Goal: Task Accomplishment & Management: Complete application form

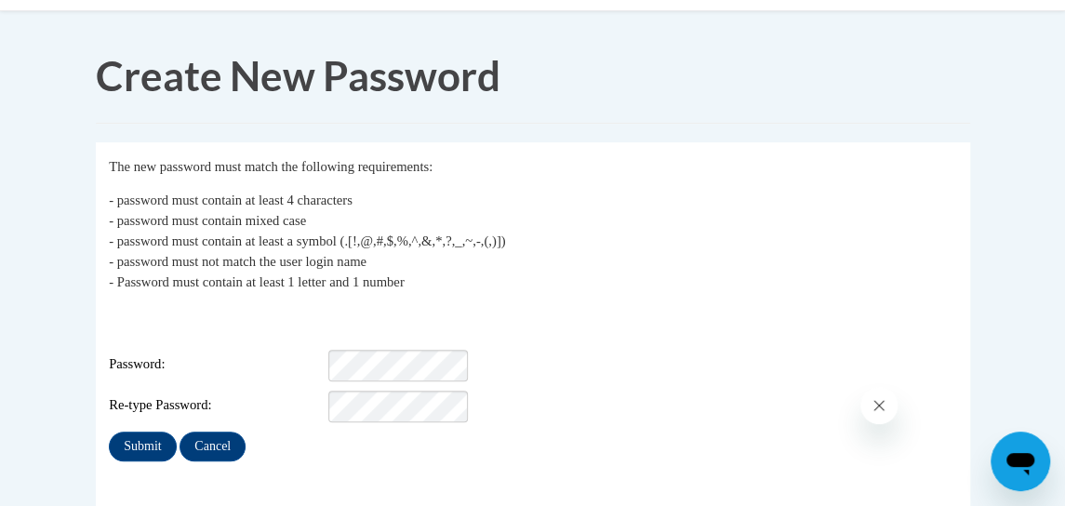
scroll to position [195, 0]
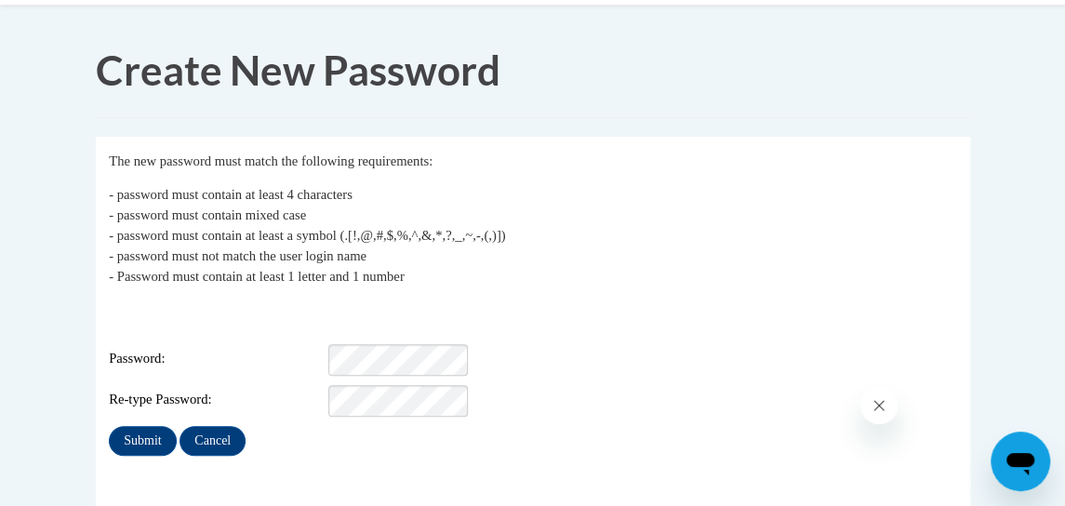
drag, startPoint x: 1071, startPoint y: 185, endPoint x: 1085, endPoint y: 304, distance: 119.8
click at [1064, 304] on html "This site uses cookies to help improve your learning experience. By continuing …" at bounding box center [532, 58] width 1065 height 506
click at [621, 437] on div "Submit Cancel" at bounding box center [532, 441] width 847 height 30
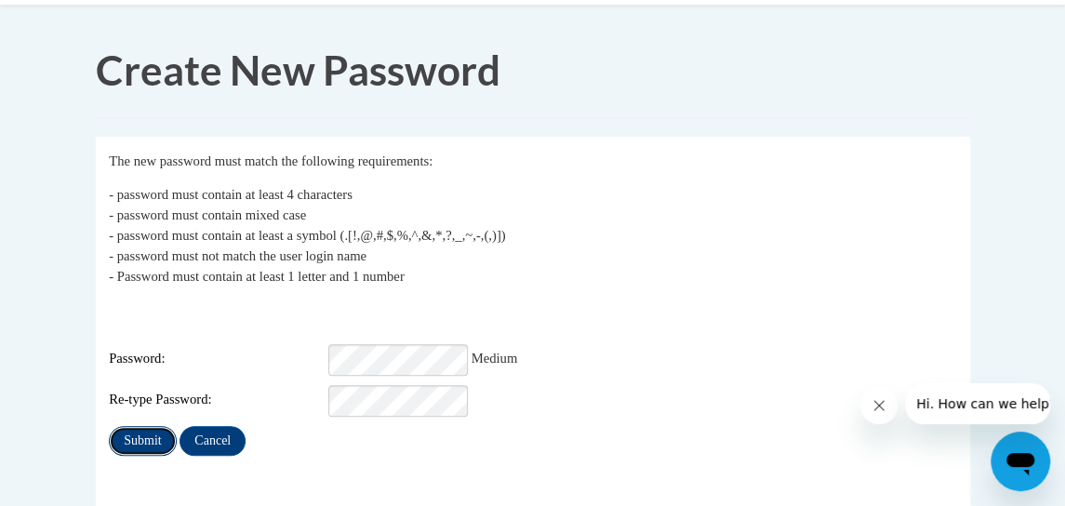
click at [150, 435] on input "Submit" at bounding box center [142, 441] width 67 height 30
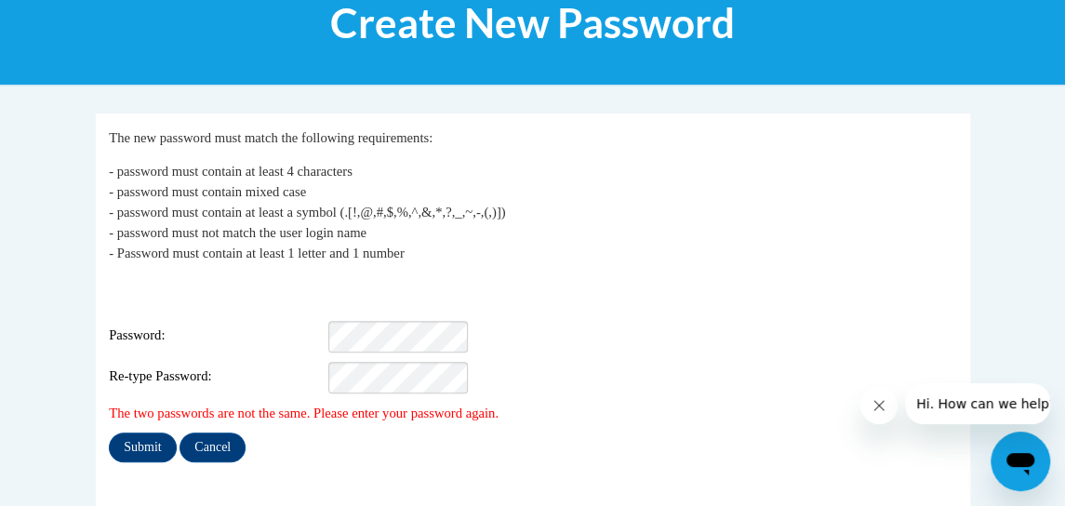
scroll to position [269, 0]
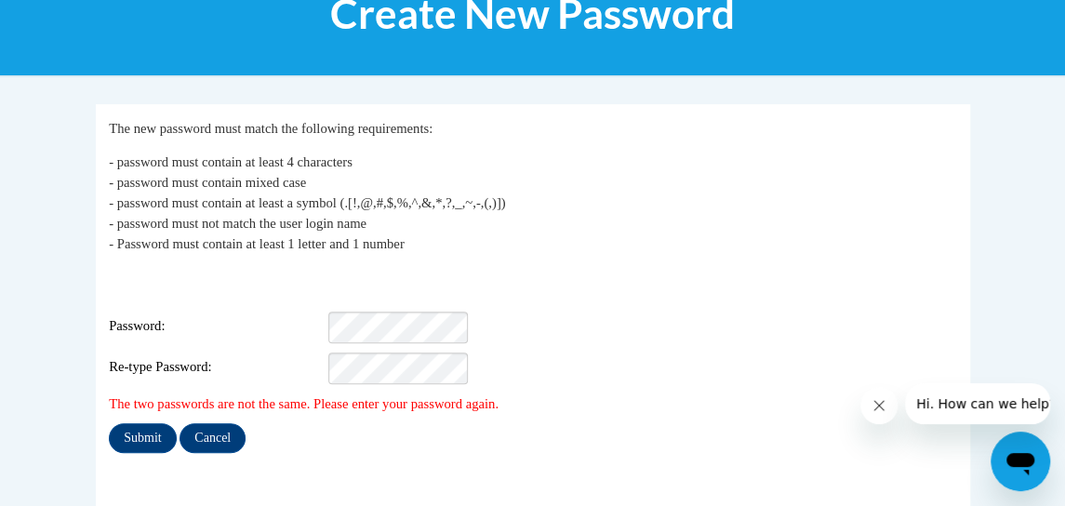
click at [365, 296] on div "Login: brandy19brown13@gmail.com Password: Re-type Password:" at bounding box center [532, 326] width 847 height 116
click at [156, 423] on input "Submit" at bounding box center [142, 438] width 67 height 30
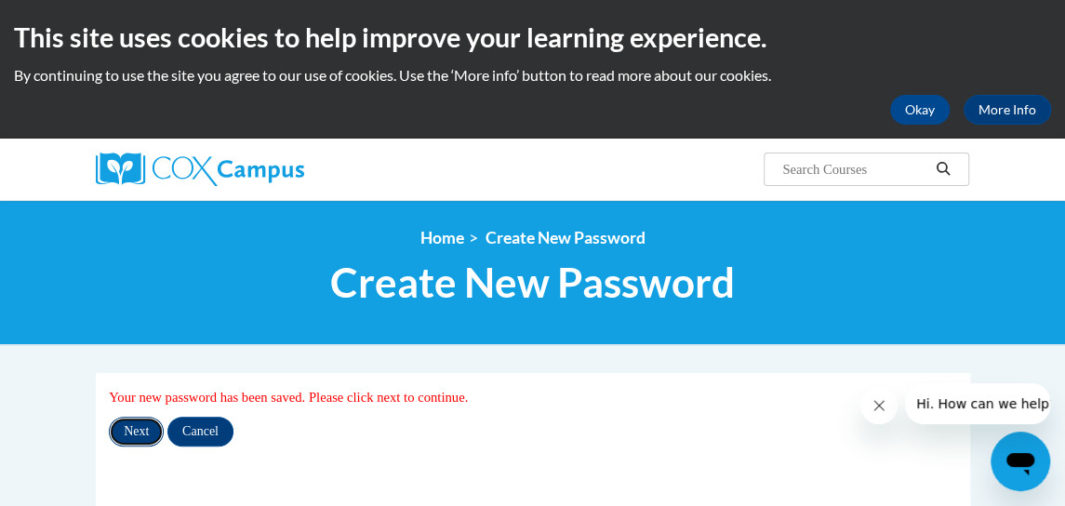
click at [135, 437] on input "Next" at bounding box center [136, 432] width 55 height 30
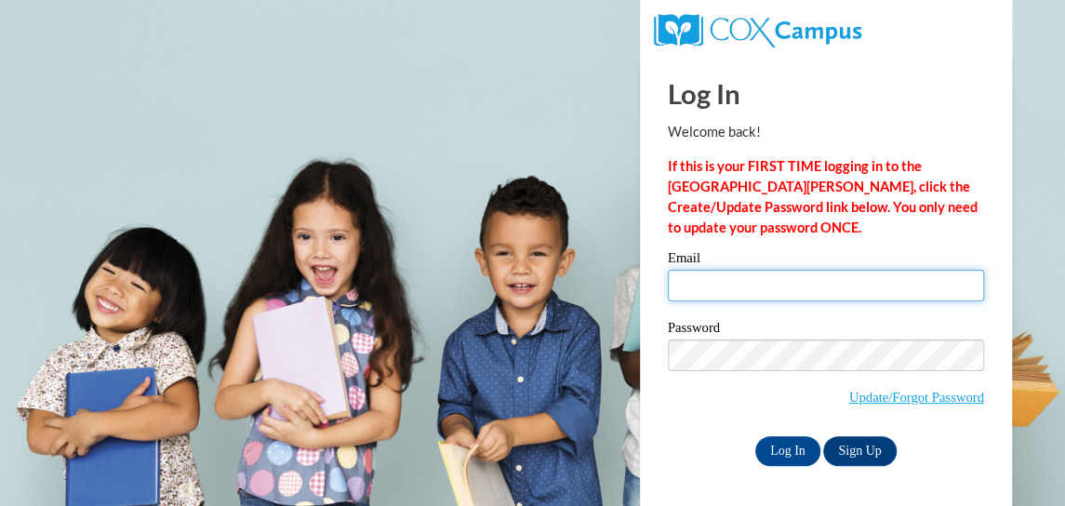
click at [725, 289] on input "Email" at bounding box center [826, 286] width 316 height 32
type input "brandyb@ecdcllc."
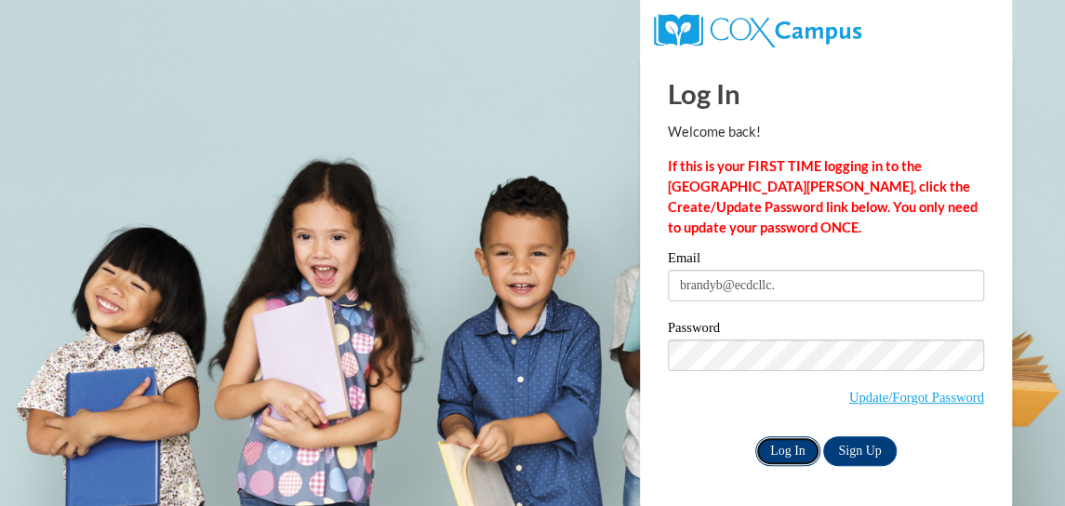
click at [783, 451] on input "Log In" at bounding box center [787, 451] width 65 height 30
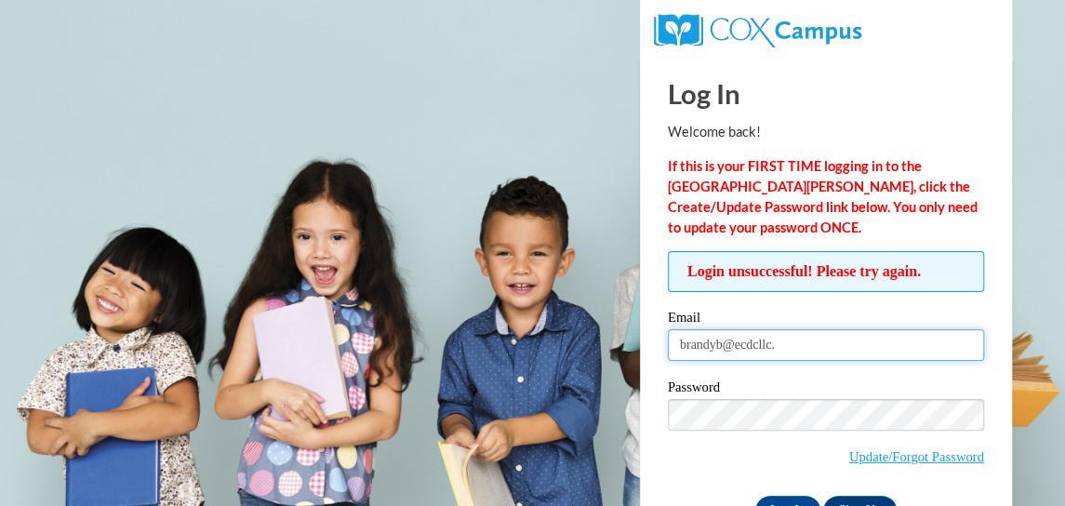
click at [869, 341] on input "brandyb@ecdcllc." at bounding box center [826, 345] width 316 height 32
type input "b"
click at [869, 341] on input "Email" at bounding box center [826, 345] width 316 height 32
type input "[EMAIL_ADDRESS][DOMAIN_NAME]"
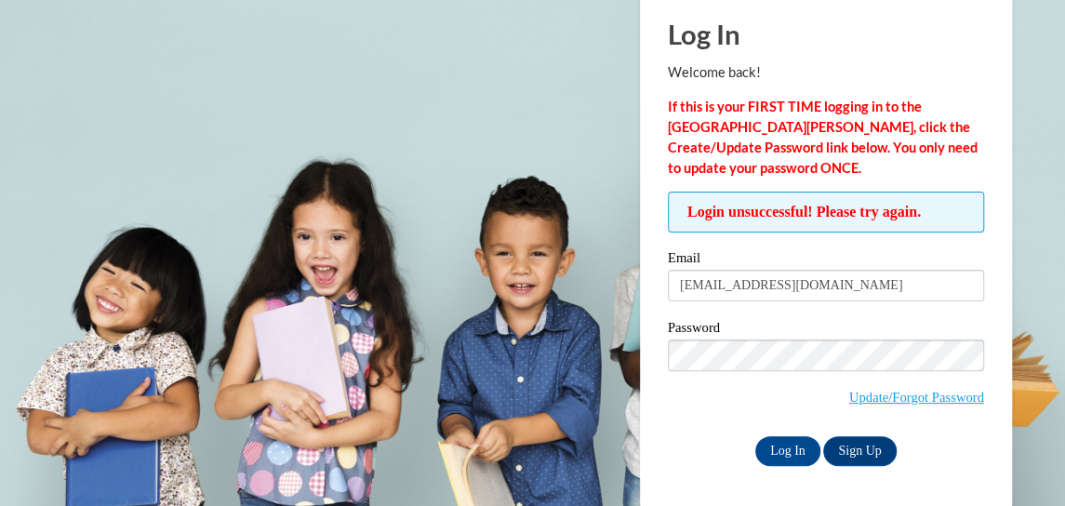
scroll to position [49, 0]
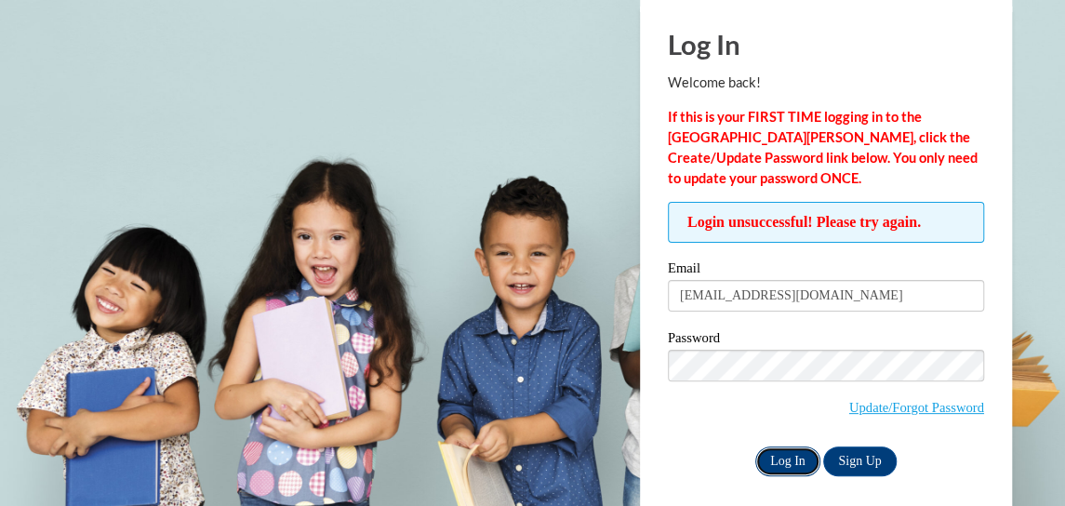
click at [789, 460] on input "Log In" at bounding box center [787, 461] width 65 height 30
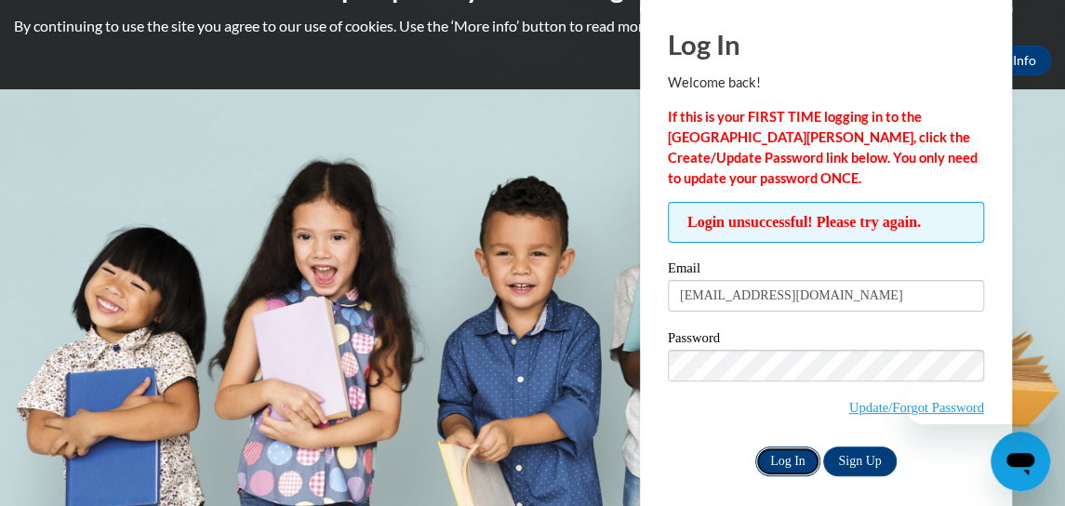
scroll to position [0, 0]
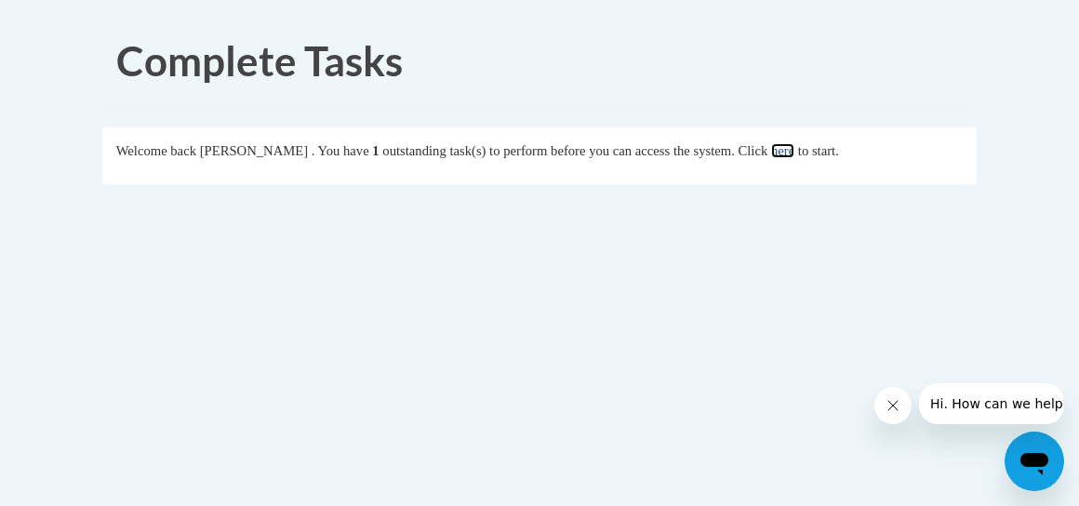
click at [794, 148] on link "here" at bounding box center [782, 150] width 23 height 15
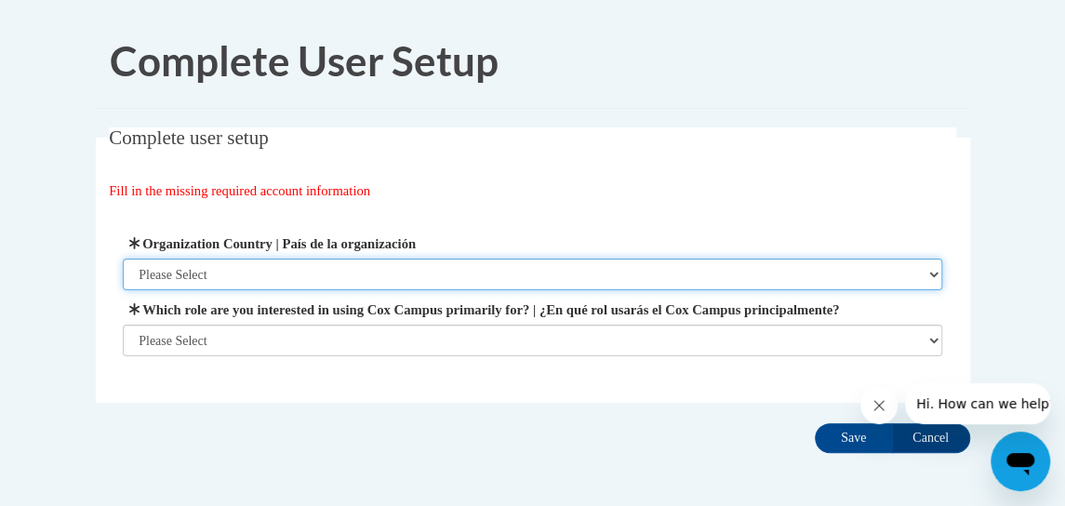
click at [244, 271] on select "Please Select [GEOGRAPHIC_DATA] | [GEOGRAPHIC_DATA] Outside of [GEOGRAPHIC_DATA…" at bounding box center [532, 275] width 819 height 32
select select "ad49bcad-a171-4b2e-b99c-48b446064914"
click at [123, 259] on select "Please Select United States | Estados Unidos Outside of the United States | Fue…" at bounding box center [532, 275] width 819 height 32
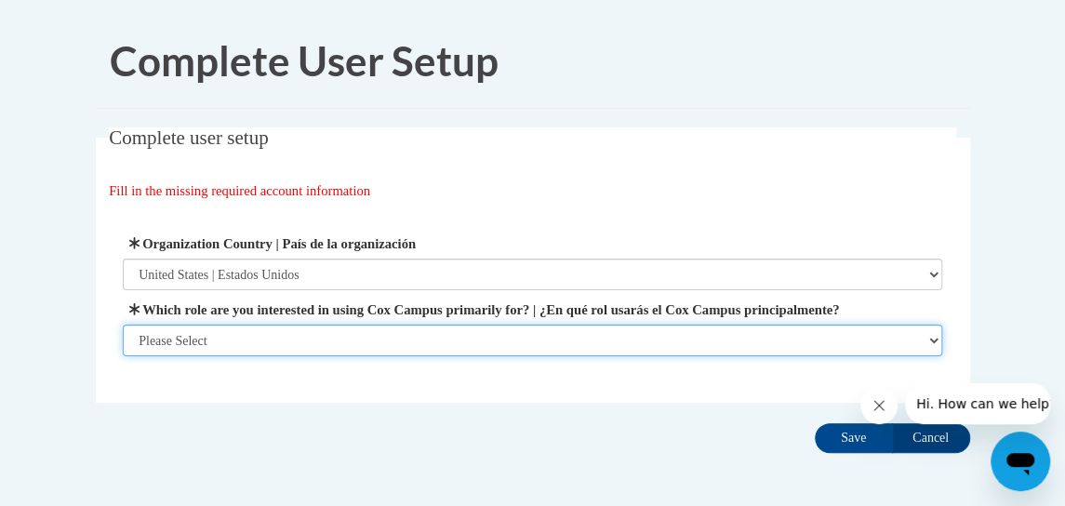
click at [926, 356] on select "Please Select College/University | Colegio/Universidad Community/Nonprofit Part…" at bounding box center [532, 341] width 819 height 32
select select "fbf2d438-af2f-41f8-98f1-81c410e29de3"
click at [123, 356] on select "Please Select College/University | Colegio/Universidad Community/Nonprofit Part…" at bounding box center [532, 341] width 819 height 32
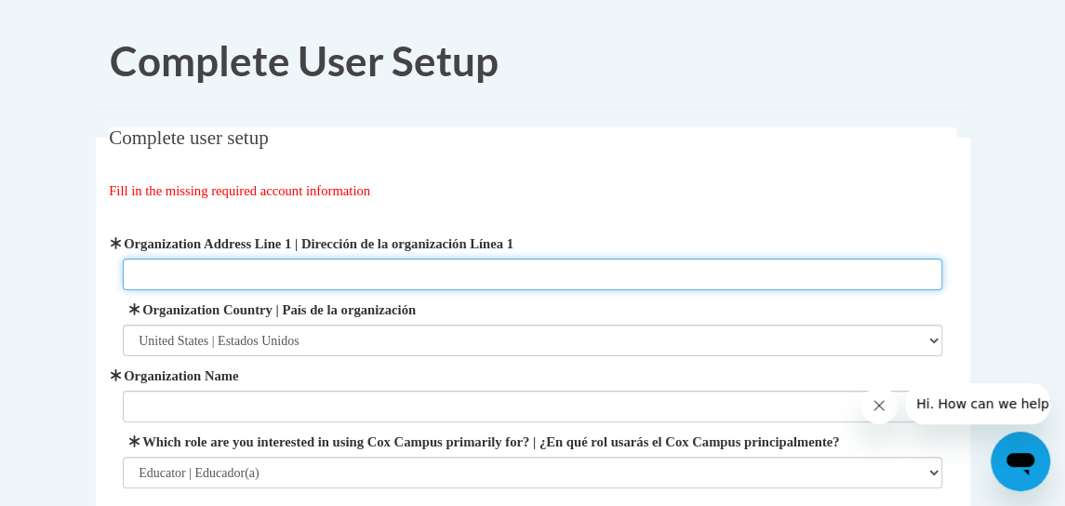
click at [294, 272] on input "Organization Address Line 1 | Dirección de la organización Línea 1" at bounding box center [532, 275] width 819 height 32
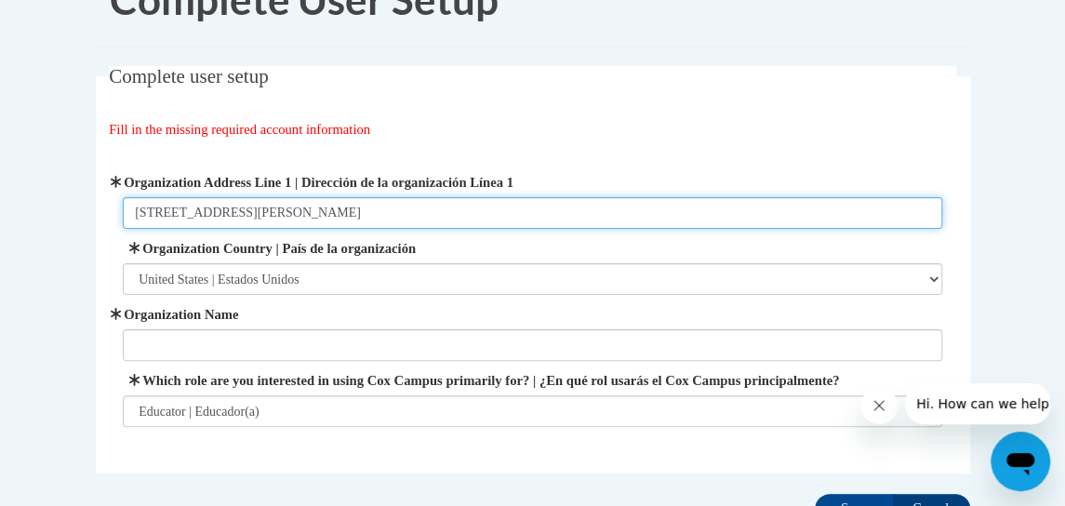
scroll to position [161, 0]
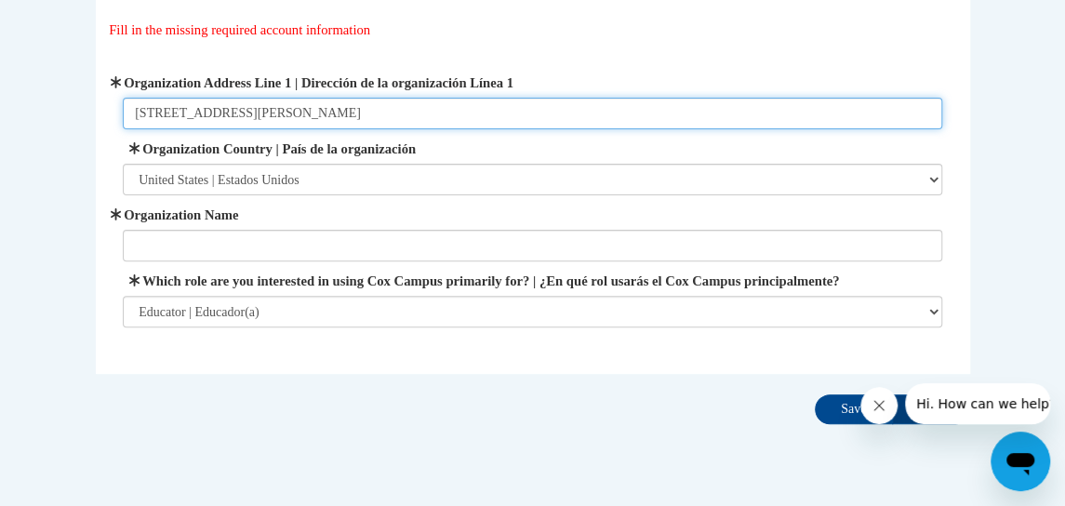
type input "433 peeples st."
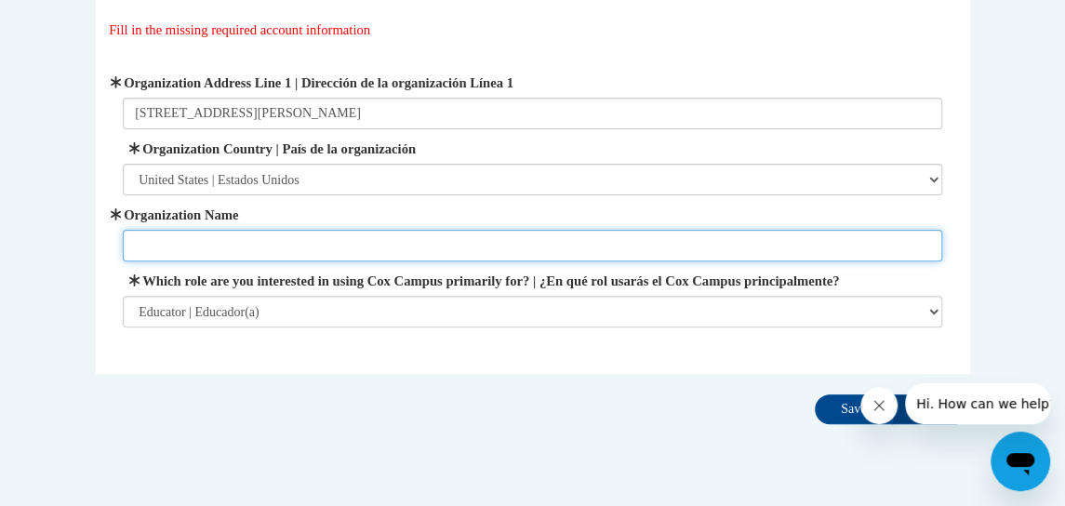
click at [590, 232] on input "Organization Name" at bounding box center [532, 246] width 819 height 32
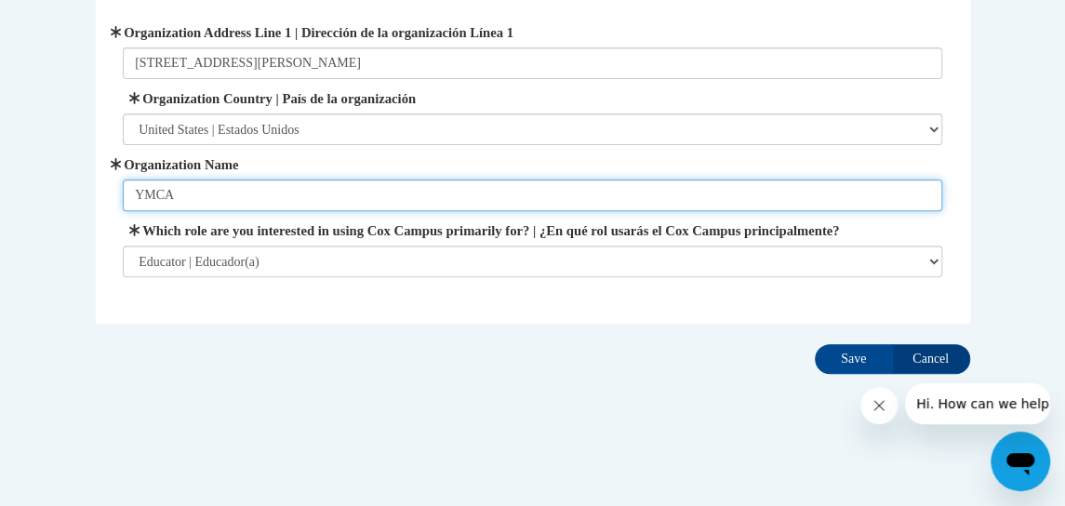
scroll to position [206, 0]
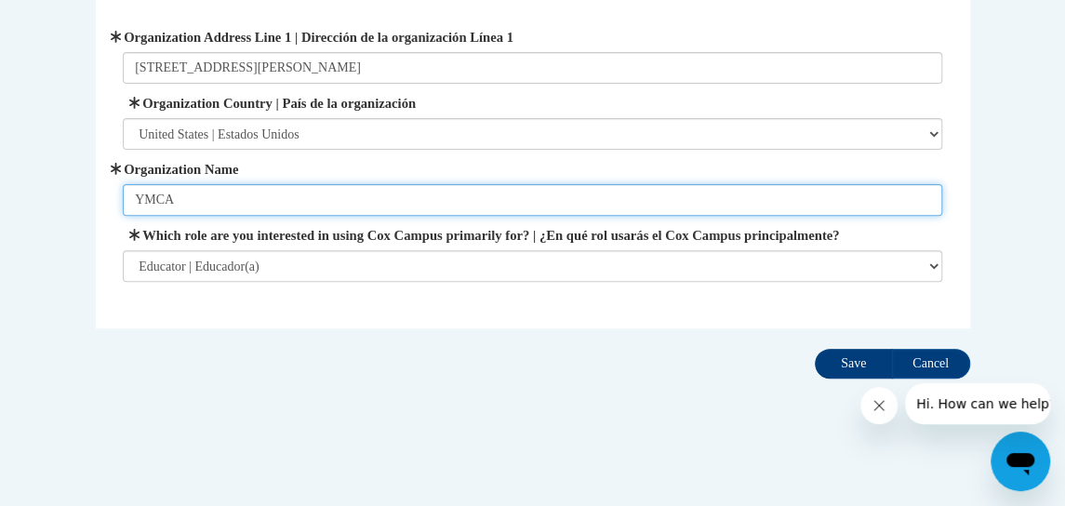
type input "YMCA"
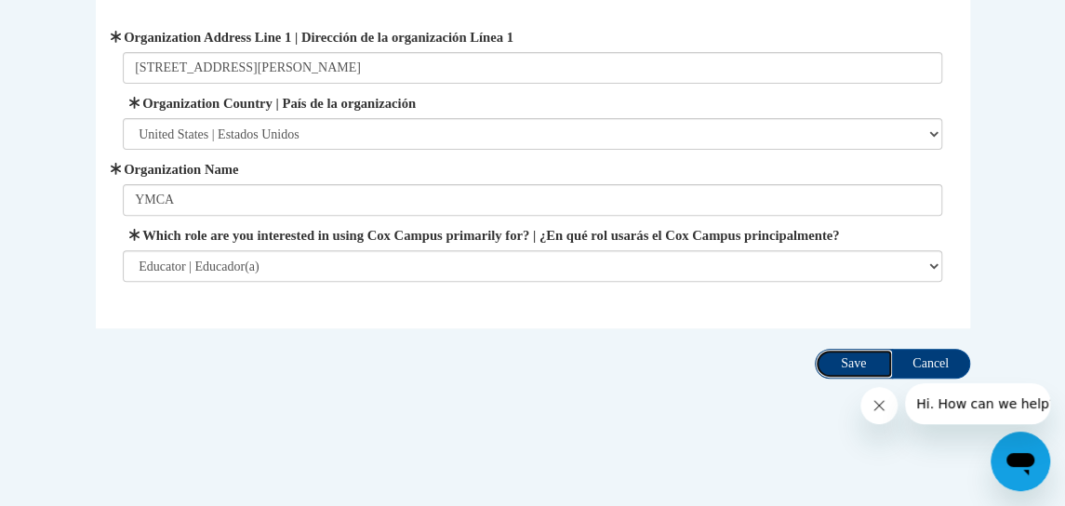
click at [841, 377] on input "Save" at bounding box center [854, 364] width 78 height 30
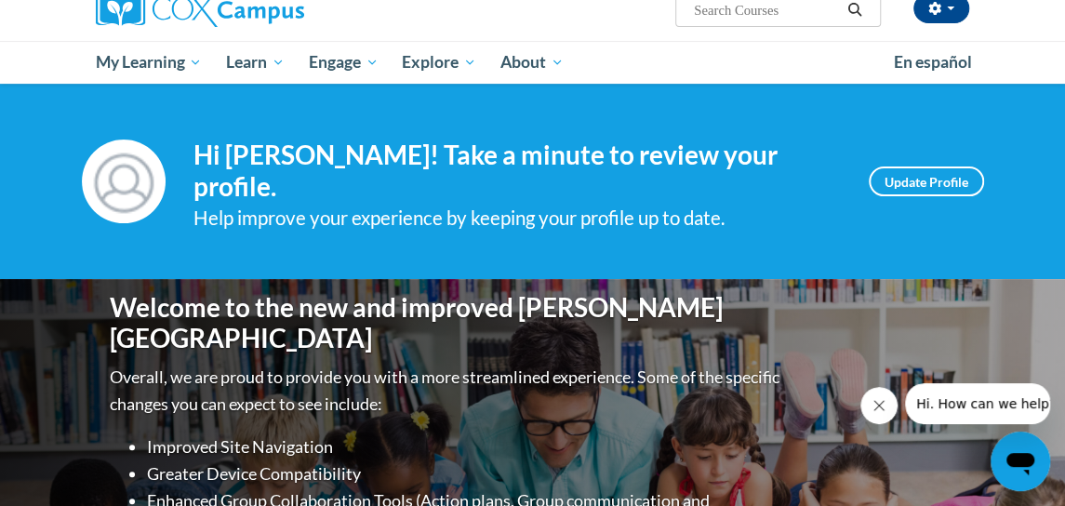
scroll to position [35, 0]
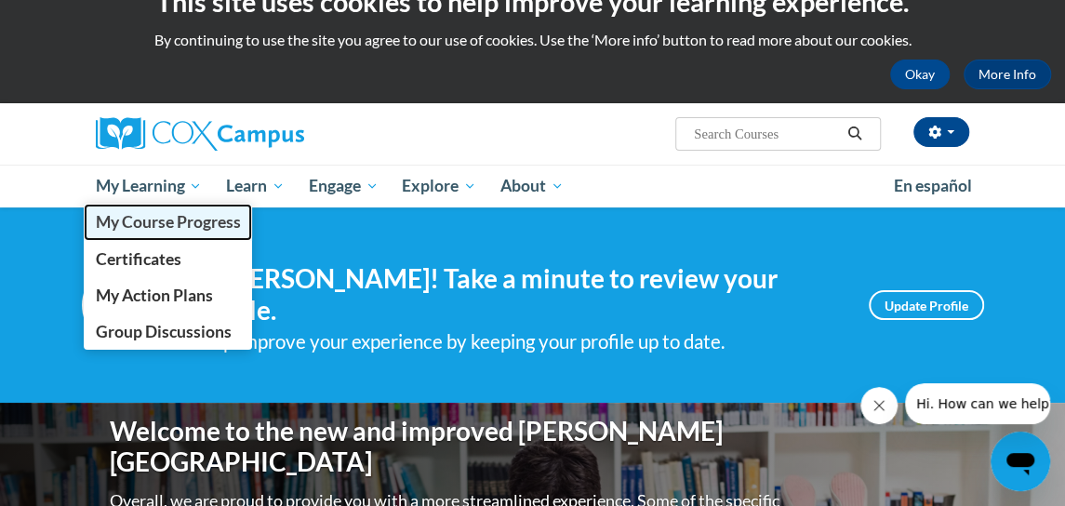
click at [176, 224] on span "My Course Progress" at bounding box center [167, 222] width 145 height 20
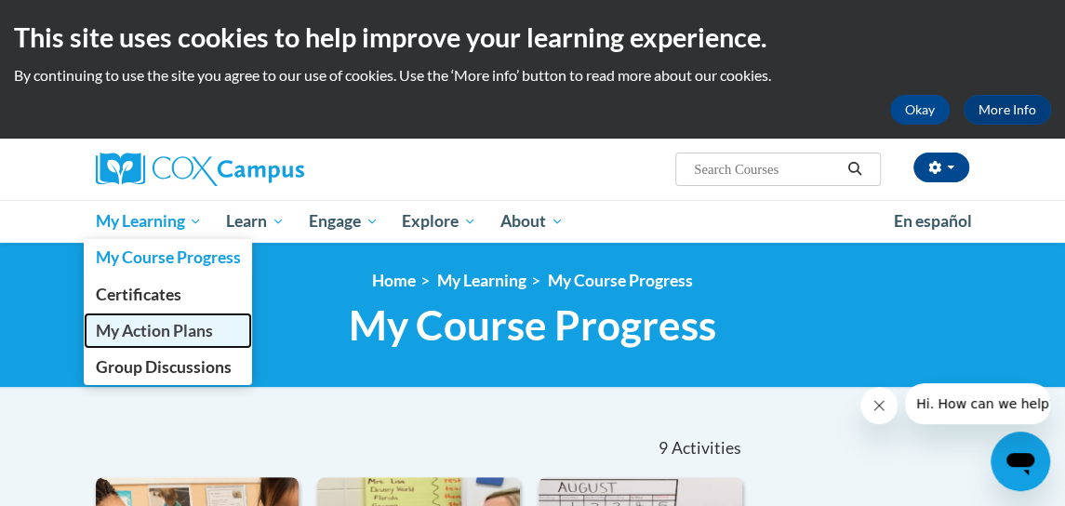
click at [193, 318] on link "My Action Plans" at bounding box center [168, 330] width 169 height 36
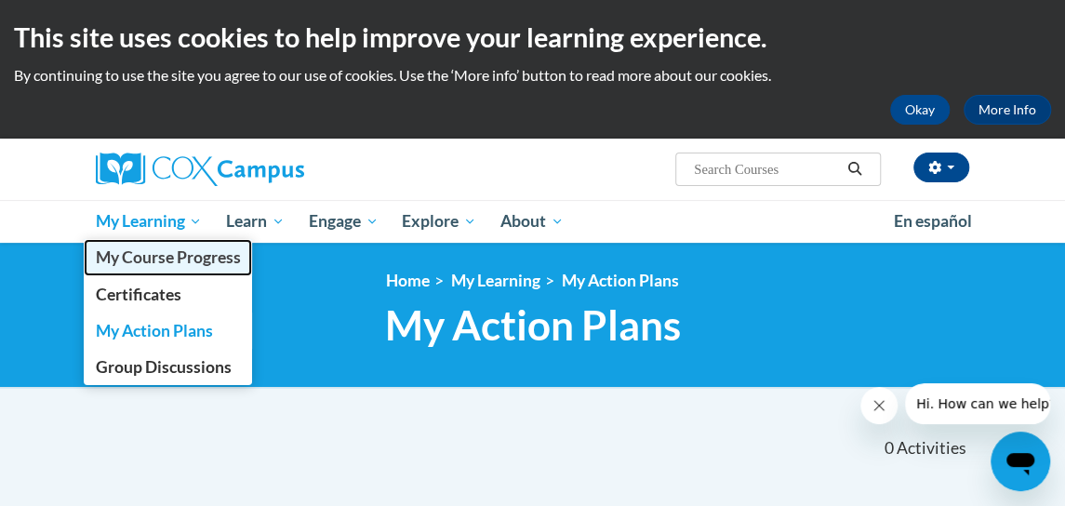
click at [179, 261] on span "My Course Progress" at bounding box center [167, 257] width 145 height 20
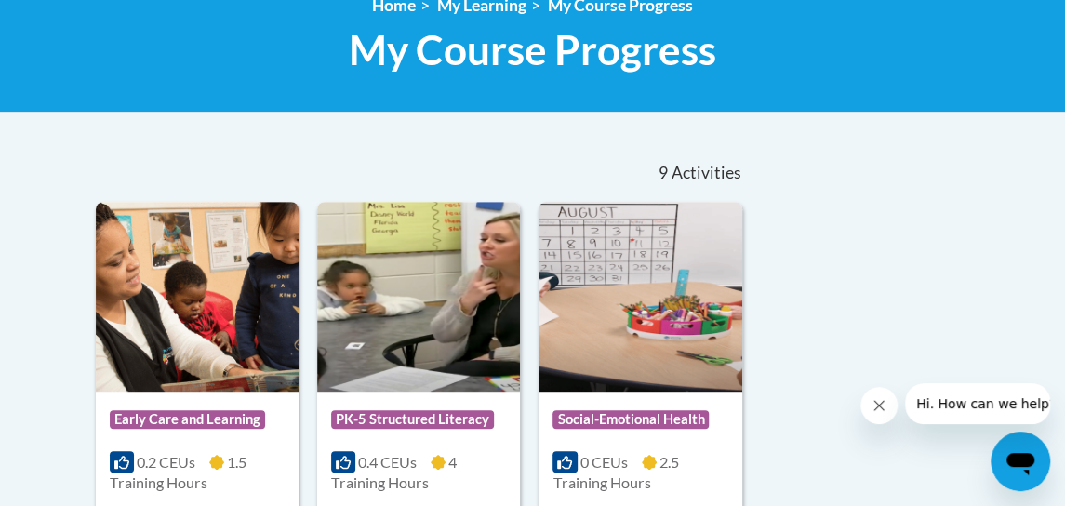
scroll to position [540, 0]
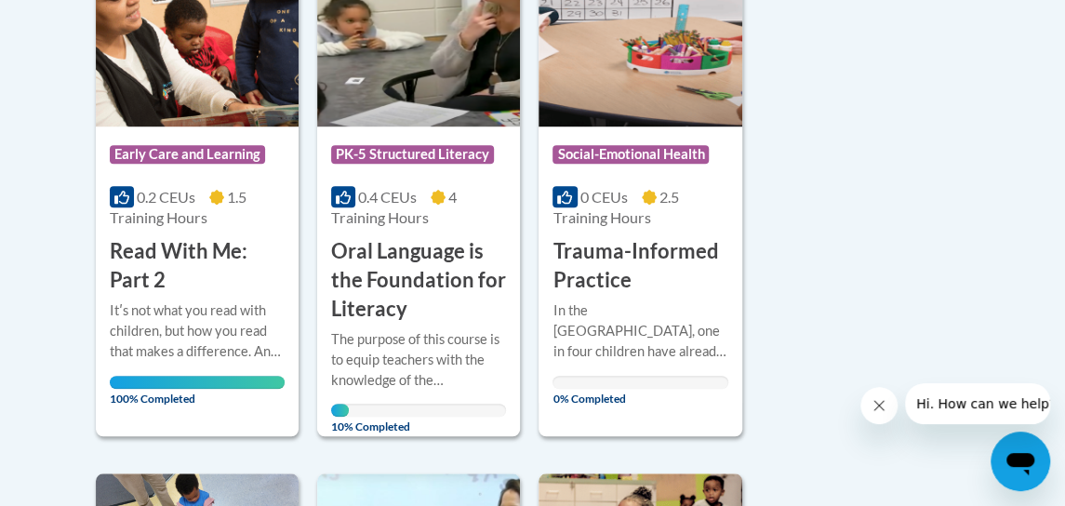
drag, startPoint x: 1071, startPoint y: 192, endPoint x: 1081, endPoint y: 339, distance: 147.2
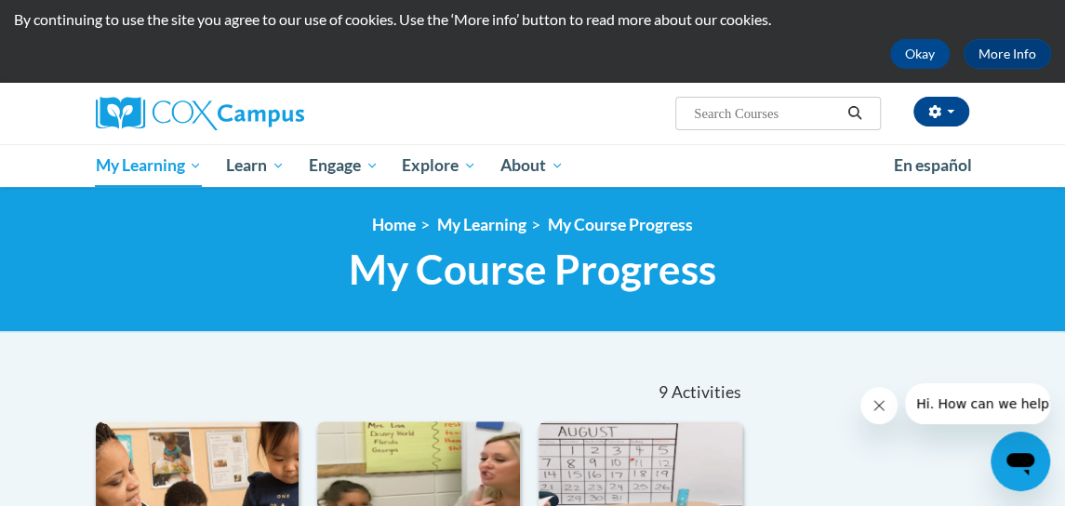
scroll to position [22, 0]
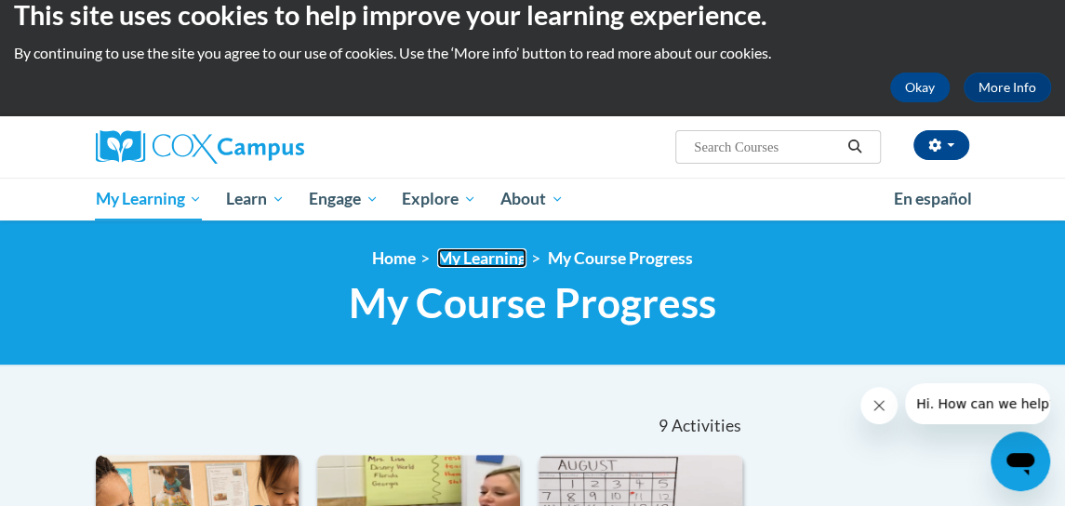
click at [481, 255] on link "My Learning" at bounding box center [481, 258] width 89 height 20
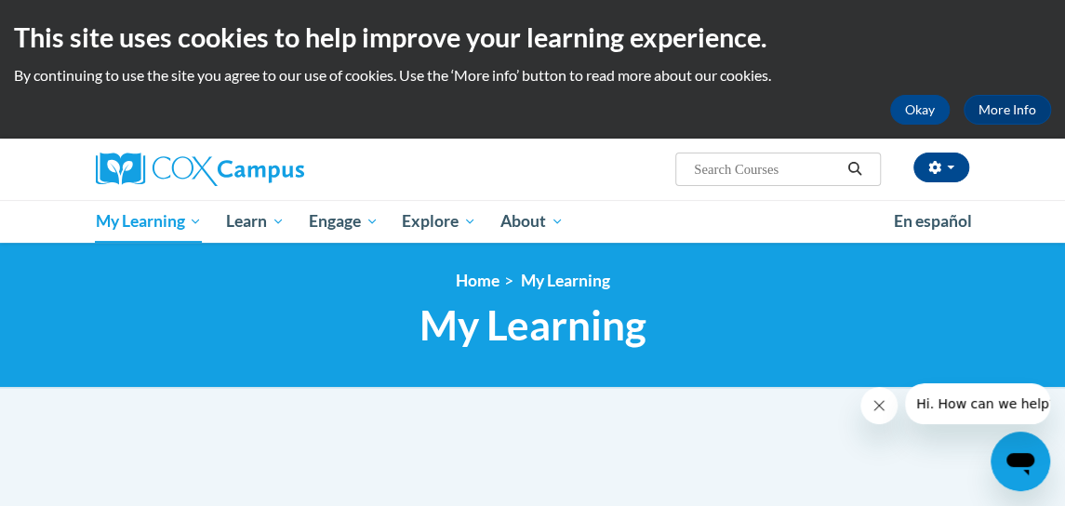
click at [861, 262] on div "<en>Home</en><fr>Accueil</fr><de>Zuhause</de><it>Casa</it><es>Casa</es><pt>Casa…" at bounding box center [532, 315] width 1065 height 145
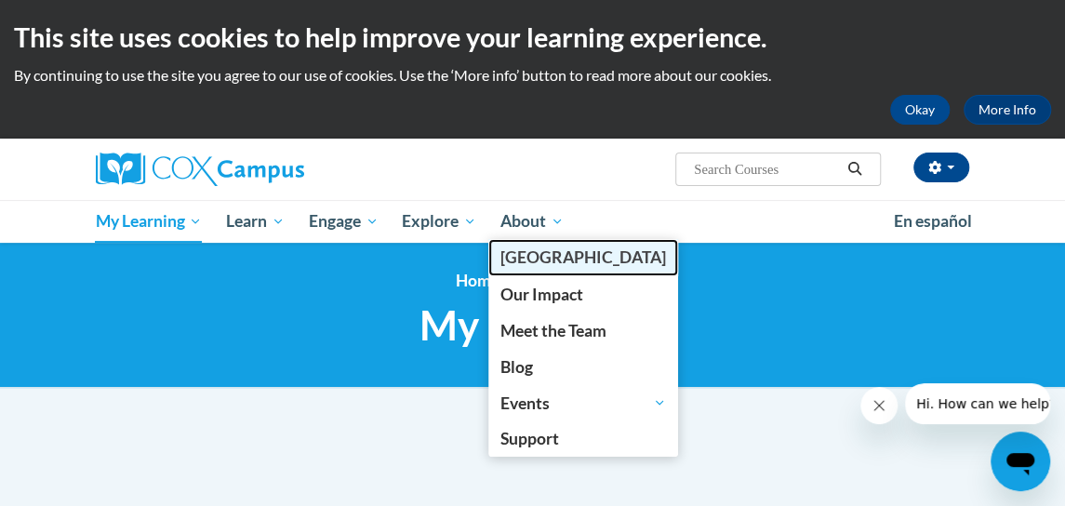
click at [572, 253] on span "[GEOGRAPHIC_DATA]" at bounding box center [583, 257] width 166 height 20
